Goal: Contribute content: Contribute content

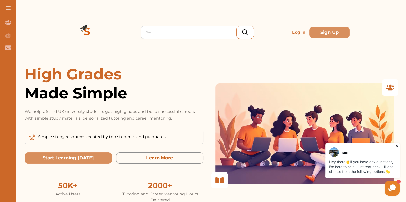
click at [296, 30] on p "Log in" at bounding box center [298, 32] width 17 height 10
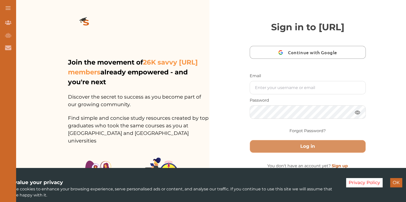
click at [395, 146] on div "Sign in to StudyCrowd.AI Continue with Google Email Password Forgot Password? L…" at bounding box center [307, 147] width 197 height 294
click at [393, 180] on button "OK" at bounding box center [396, 182] width 12 height 9
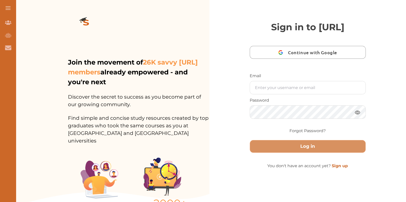
click at [305, 109] on div "Email Password Forgot Password?" at bounding box center [308, 104] width 116 height 63
click at [305, 94] on input "text" at bounding box center [308, 87] width 116 height 13
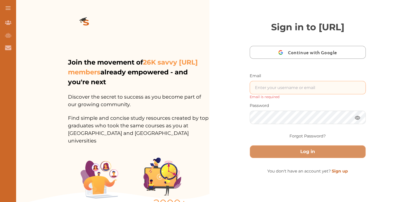
type input "nini.sarishvili@simplestudying.com"
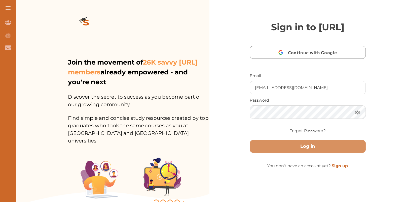
click at [336, 150] on div "Log in" at bounding box center [308, 144] width 116 height 17
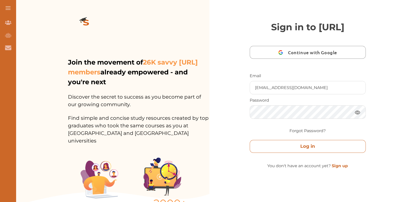
click at [336, 153] on button "Log in" at bounding box center [308, 146] width 116 height 13
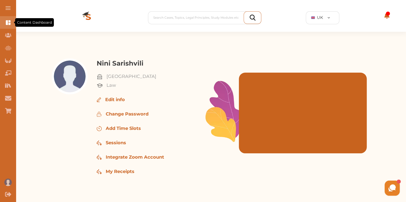
click at [10, 20] on icon "Content Dashboard" at bounding box center [8, 22] width 6 height 6
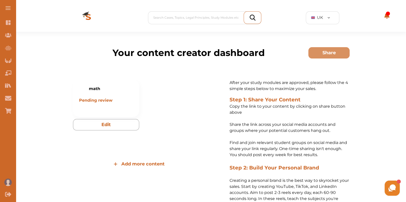
click at [146, 165] on span "Add more content" at bounding box center [142, 163] width 43 height 7
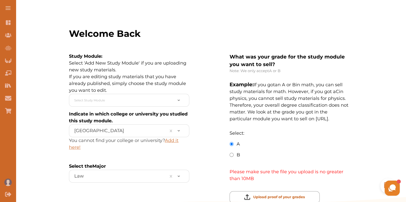
scroll to position [71, 0]
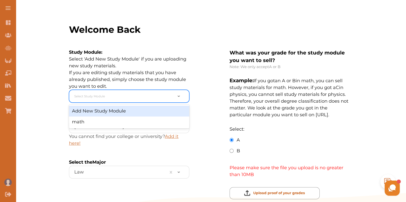
click at [136, 95] on div at bounding box center [123, 96] width 99 height 8
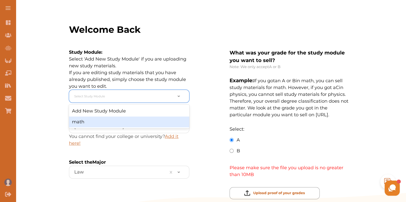
click at [133, 116] on div "math" at bounding box center [129, 121] width 120 height 11
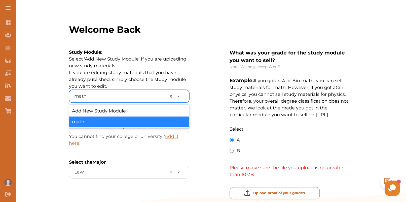
click at [116, 98] on div at bounding box center [119, 96] width 90 height 8
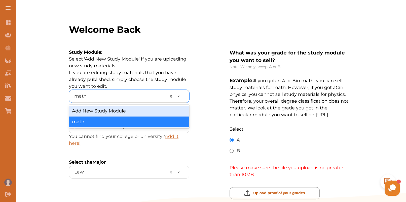
click at [117, 108] on div "Add New Study Module" at bounding box center [129, 110] width 120 height 11
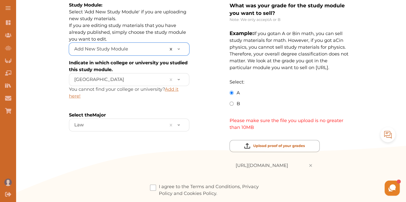
scroll to position [125, 0]
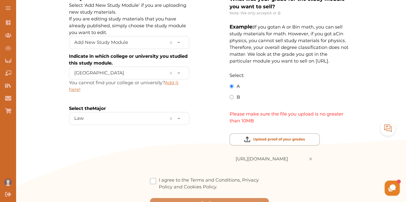
click at [150, 176] on div "I agree to the Terms and Conditions, Privacy Policy and Cookies Policy. Continue" at bounding box center [209, 191] width 281 height 31
click at [152, 178] on span at bounding box center [153, 181] width 6 height 6
click at [217, 183] on input "I agree to the Terms and Conditions, Privacy Policy and Cookies Policy." at bounding box center [217, 183] width 0 height 0
click at [184, 198] on button "Continue" at bounding box center [209, 203] width 119 height 10
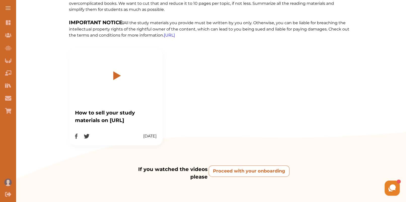
click at [247, 169] on onboarding "Proceed with your onboarding" at bounding box center [249, 170] width 81 height 11
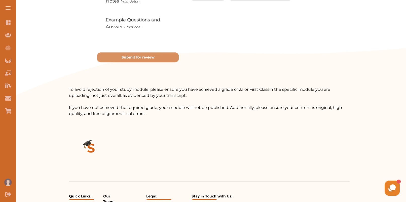
scroll to position [88, 0]
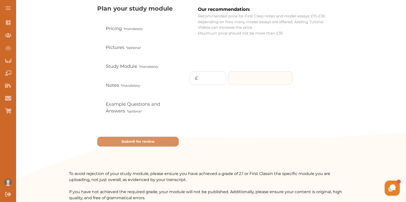
click at [244, 83] on input "number" at bounding box center [260, 77] width 64 height 13
type input "10"
click at [315, 97] on p "Continue" at bounding box center [310, 98] width 21 height 7
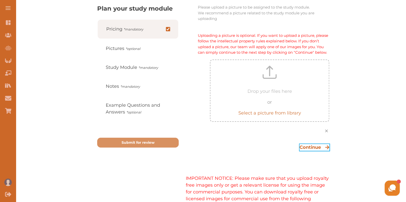
click at [317, 148] on p "Continue" at bounding box center [310, 147] width 21 height 7
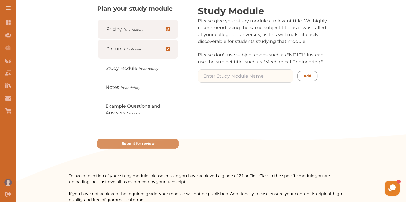
click at [257, 72] on input at bounding box center [245, 75] width 95 height 13
type input "math"
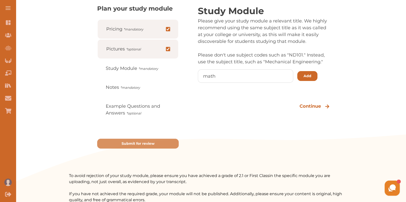
click at [309, 74] on p "Add" at bounding box center [308, 75] width 8 height 5
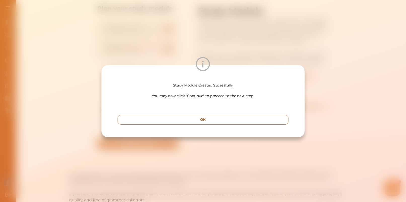
click at [252, 122] on button "OK" at bounding box center [203, 120] width 171 height 10
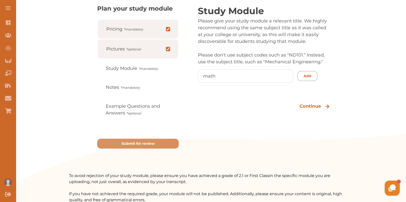
click at [316, 99] on div "Study Module Please give your study module a relevant title. We highly recommen…" at bounding box center [268, 76] width 164 height 144
click at [316, 104] on p "Continue" at bounding box center [310, 106] width 21 height 7
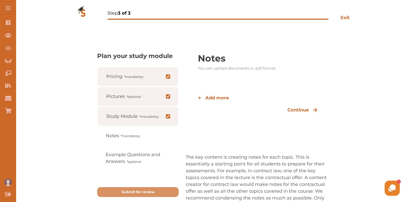
scroll to position [0, 0]
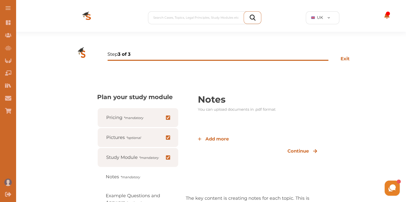
click at [86, 16] on img at bounding box center [88, 18] width 40 height 28
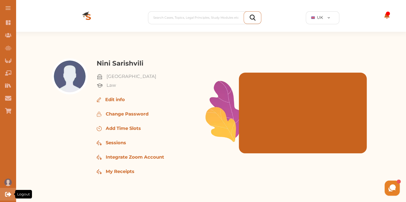
click at [8, 192] on icon "Logout" at bounding box center [8, 194] width 6 height 6
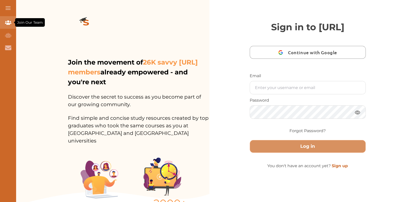
click at [6, 23] on icon "Join Our Team" at bounding box center [8, 22] width 6 height 4
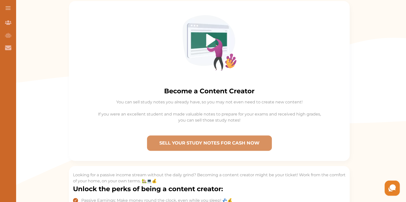
scroll to position [137, 0]
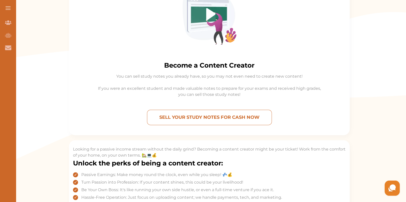
click at [237, 115] on p "SELL YOUR STUDY NOTES FOR CASH NOW" at bounding box center [209, 117] width 120 height 11
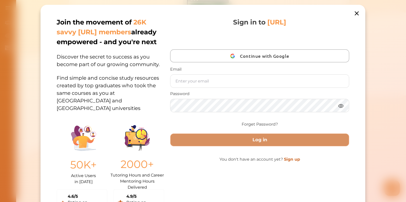
scroll to position [12, 0]
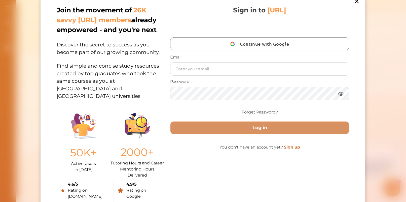
click at [289, 146] on link "Sign up" at bounding box center [292, 147] width 16 height 5
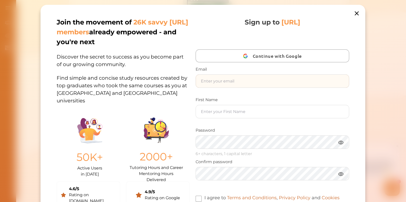
click at [236, 82] on input "text" at bounding box center [272, 81] width 153 height 13
click at [257, 84] on input "text" at bounding box center [272, 81] width 153 height 13
click at [235, 83] on input "nini.studycrowd.ai.0123@studycrowd.ai" at bounding box center [272, 81] width 153 height 13
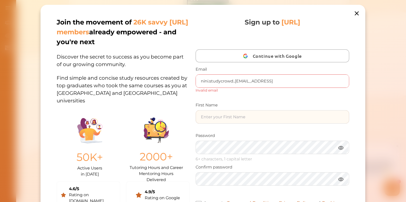
click at [249, 108] on div "First Name" at bounding box center [273, 112] width 154 height 21
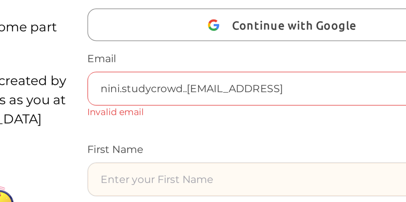
scroll to position [137, 0]
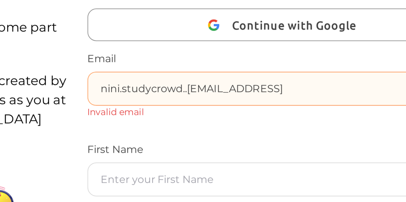
click at [201, 82] on input "nini.studycrowd..0123@studycrowd.ai" at bounding box center [272, 81] width 153 height 13
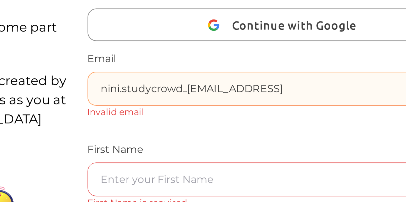
click at [226, 81] on input "nini.studycrowd..0123@studycrowd.ai" at bounding box center [272, 81] width 153 height 13
click at [234, 81] on input "nini.studycrowd..0123@studycrowd.ai" at bounding box center [272, 81] width 153 height 13
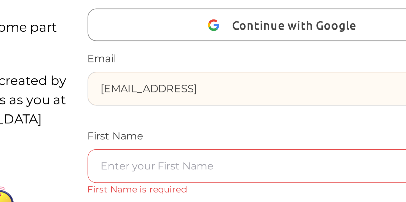
type input "nini.studycrow.0123@studycrowd.ai"
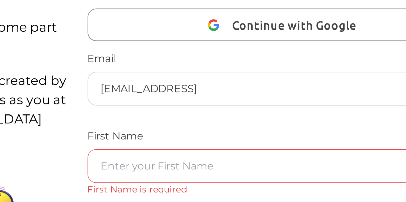
click at [253, 94] on div "Sign up to StudyCrowd.AI Continue with Google Email nini.studycrow.0123@studycr…" at bounding box center [273, 122] width 154 height 210
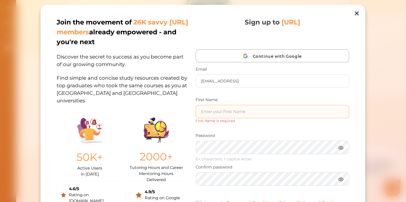
click at [231, 109] on input "text" at bounding box center [272, 111] width 153 height 13
type input "M"
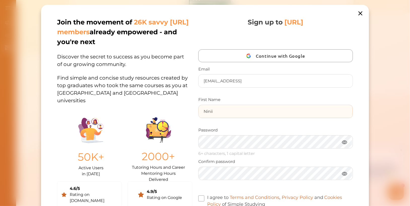
type input "Ninii"
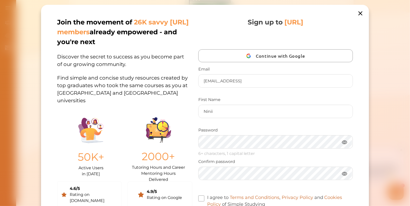
click at [346, 141] on img at bounding box center [345, 142] width 6 height 6
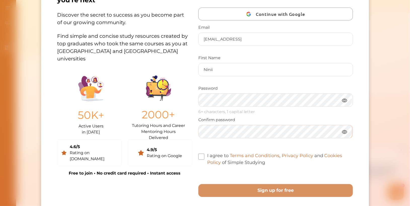
scroll to position [50, 0]
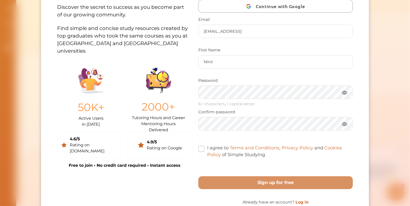
click at [201, 145] on label "I agree to Terms and Conditions , Privacy Policy and Cookies Policy of Simple S…" at bounding box center [275, 152] width 155 height 14
click at [265, 151] on input "I agree to Terms and Conditions , Privacy Policy and Cookies Policy of Simple S…" at bounding box center [265, 151] width 0 height 0
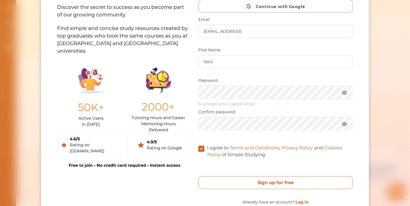
click at [226, 184] on free "Sign up for free" at bounding box center [275, 182] width 155 height 13
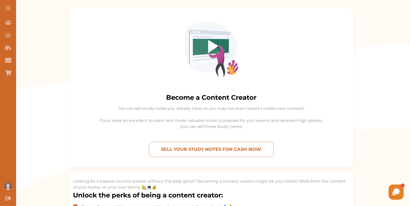
click at [233, 148] on p "SELL YOUR STUDY NOTES FOR CASH NOW" at bounding box center [211, 149] width 120 height 11
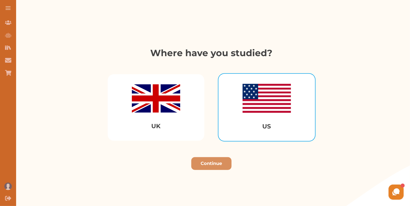
click at [269, 112] on img "Select US" at bounding box center [267, 98] width 48 height 29
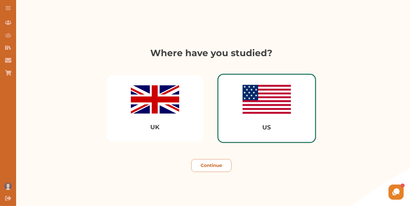
click at [208, 166] on button "Continue" at bounding box center [211, 165] width 40 height 13
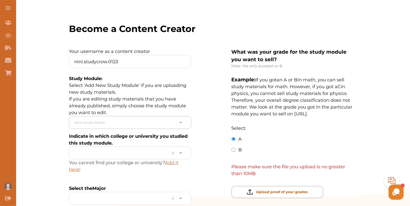
click at [152, 123] on div at bounding box center [124, 123] width 101 height 8
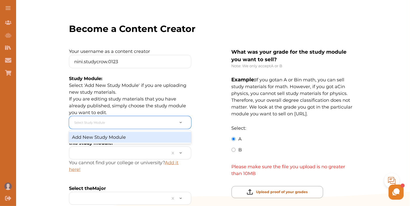
click at [142, 137] on div "Add New Study Module" at bounding box center [130, 137] width 122 height 11
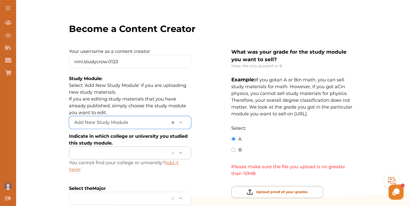
click at [138, 154] on div at bounding box center [120, 153] width 92 height 8
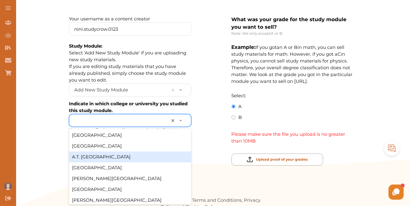
scroll to position [104, 0]
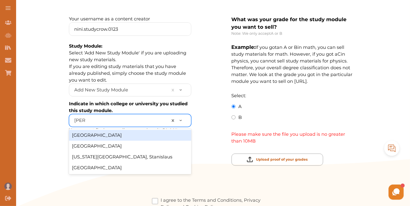
type input "stanf"
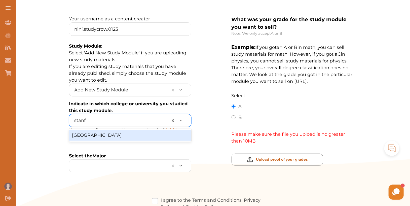
click at [125, 133] on div "[GEOGRAPHIC_DATA]" at bounding box center [130, 135] width 122 height 11
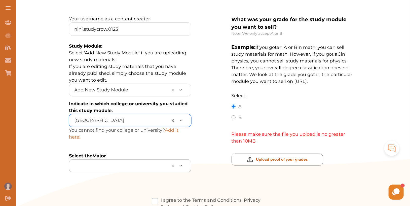
click at [118, 166] on div at bounding box center [120, 166] width 92 height 8
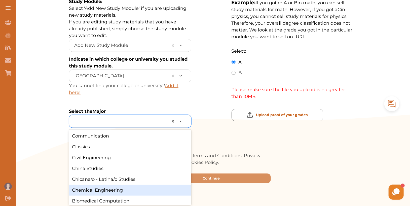
scroll to position [150, 0]
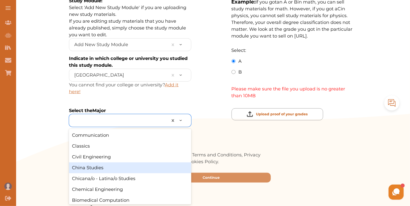
click at [114, 168] on div "China Studies" at bounding box center [130, 167] width 122 height 11
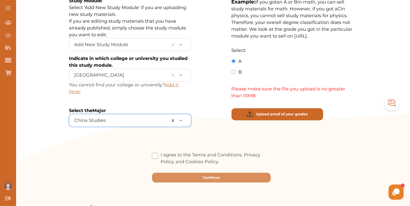
click at [279, 113] on p "Upload proof of your grades" at bounding box center [282, 114] width 52 height 5
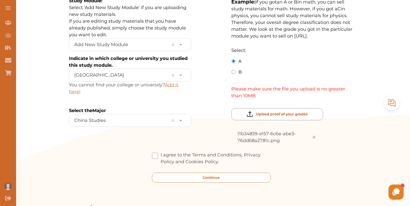
click at [245, 174] on button "Continue" at bounding box center [211, 178] width 119 height 10
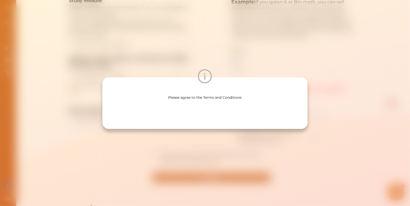
click at [240, 139] on div "Please agree to the Terms and Conditions" at bounding box center [205, 103] width 410 height 206
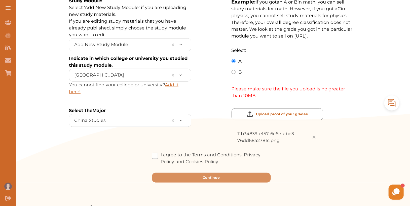
click at [156, 153] on span at bounding box center [155, 156] width 6 height 6
click at [219, 158] on input "I agree to the Terms and Conditions, Privacy Policy and Cookies Policy." at bounding box center [219, 158] width 0 height 0
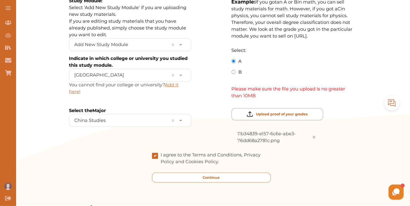
click at [186, 180] on button "Continue" at bounding box center [211, 178] width 119 height 10
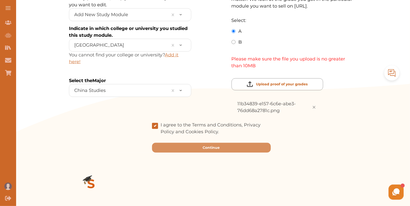
scroll to position [180, 0]
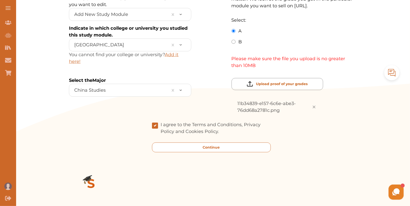
click at [226, 147] on button "Continue" at bounding box center [211, 147] width 119 height 10
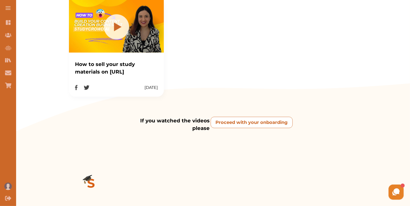
click at [247, 121] on onboarding "Proceed with your onboarding" at bounding box center [252, 122] width 82 height 11
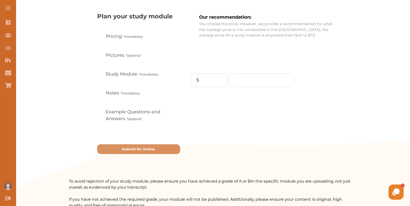
scroll to position [73, 0]
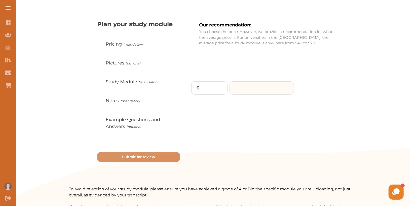
click at [257, 88] on input "number" at bounding box center [262, 88] width 64 height 13
type input "100"
click at [321, 106] on p "Continue" at bounding box center [314, 108] width 21 height 7
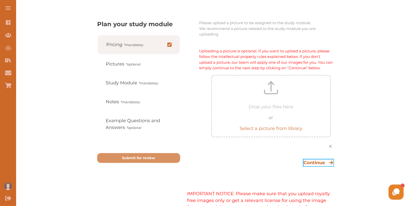
click at [313, 164] on p "Continue" at bounding box center [314, 162] width 21 height 7
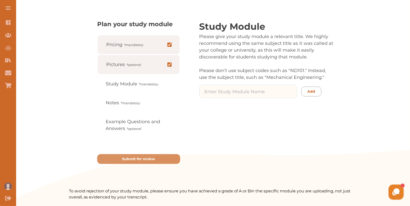
click at [257, 96] on input at bounding box center [248, 91] width 97 height 13
type input "t"
type input "math"
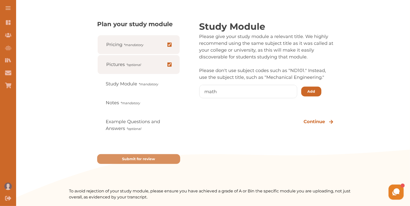
click at [310, 93] on p "Add" at bounding box center [311, 91] width 8 height 5
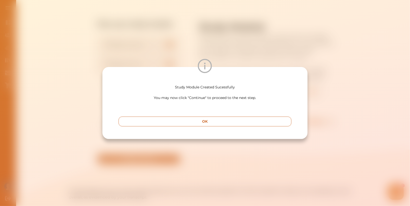
click at [257, 125] on button "OK" at bounding box center [205, 122] width 173 height 10
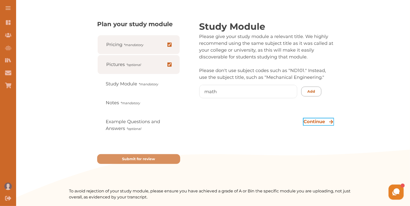
click at [307, 121] on p "Continue" at bounding box center [314, 121] width 21 height 7
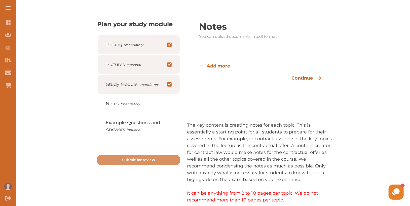
scroll to position [0, 0]
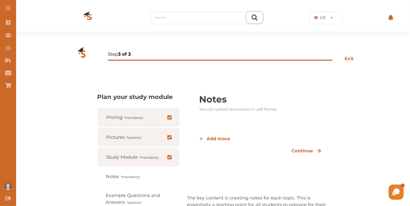
click at [88, 17] on img at bounding box center [89, 18] width 40 height 28
